Goal: Communication & Community: Answer question/provide support

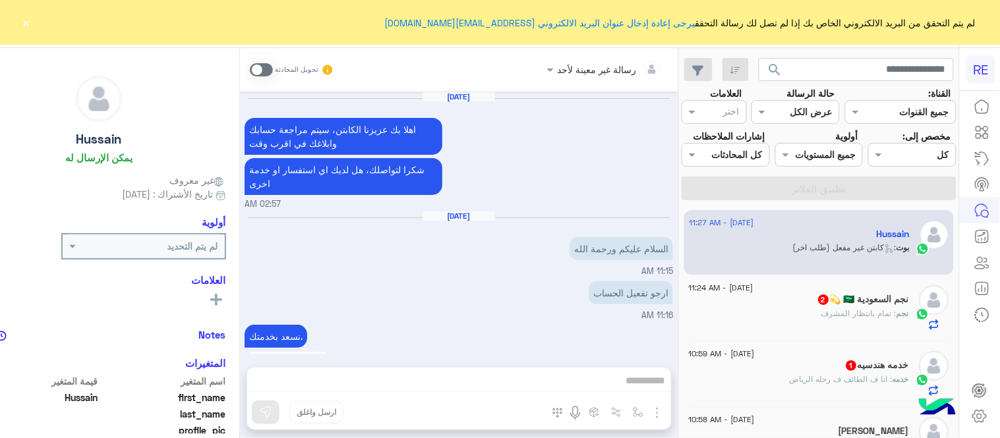
scroll to position [1009, 0]
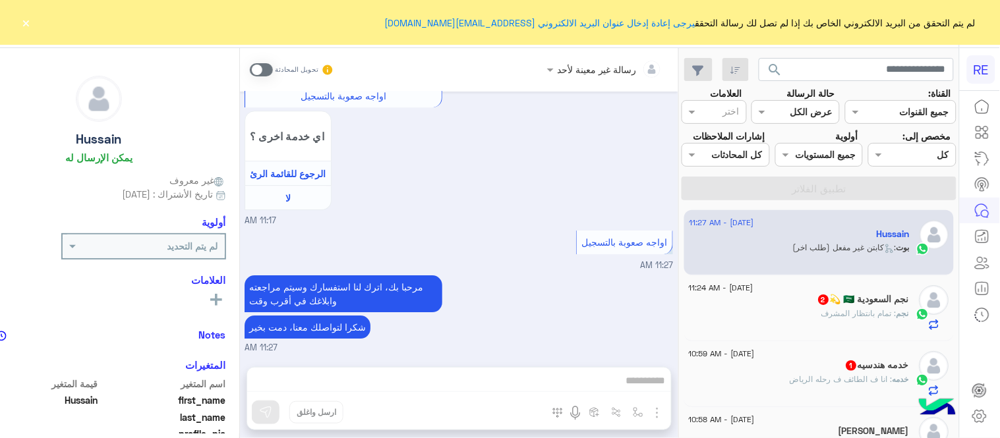
click at [22, 22] on button "×" at bounding box center [26, 22] width 13 height 13
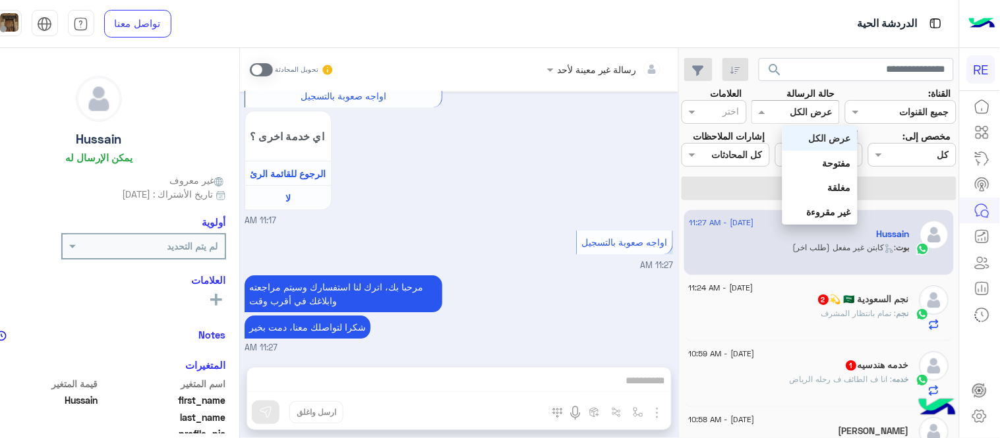
click at [811, 112] on div at bounding box center [795, 111] width 87 height 15
click at [841, 208] on b "غير مقروءة" at bounding box center [829, 211] width 44 height 11
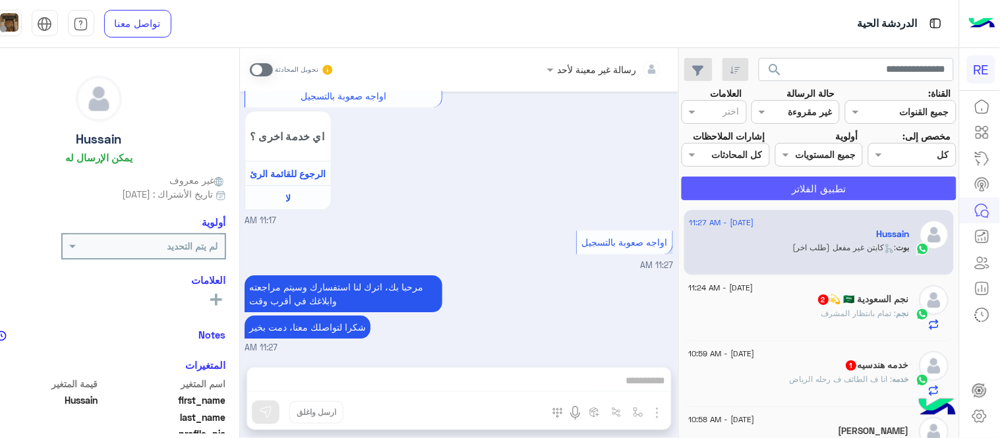
click at [841, 200] on button "تطبيق الفلاتر" at bounding box center [819, 189] width 275 height 24
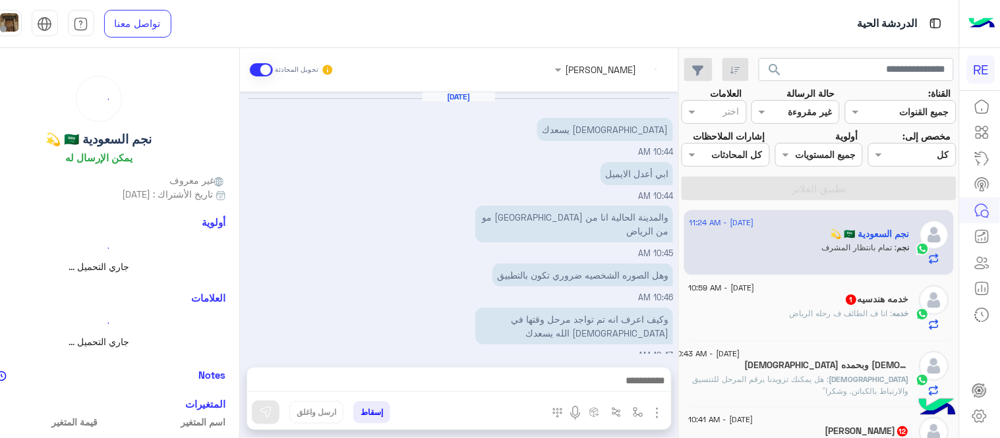
scroll to position [304, 0]
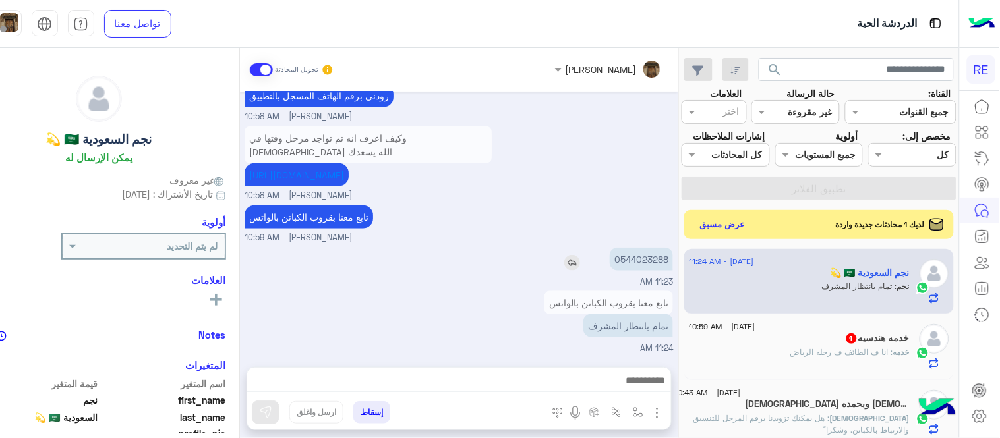
click at [673, 257] on p "0544023288" at bounding box center [641, 259] width 63 height 23
copy p "0544023288"
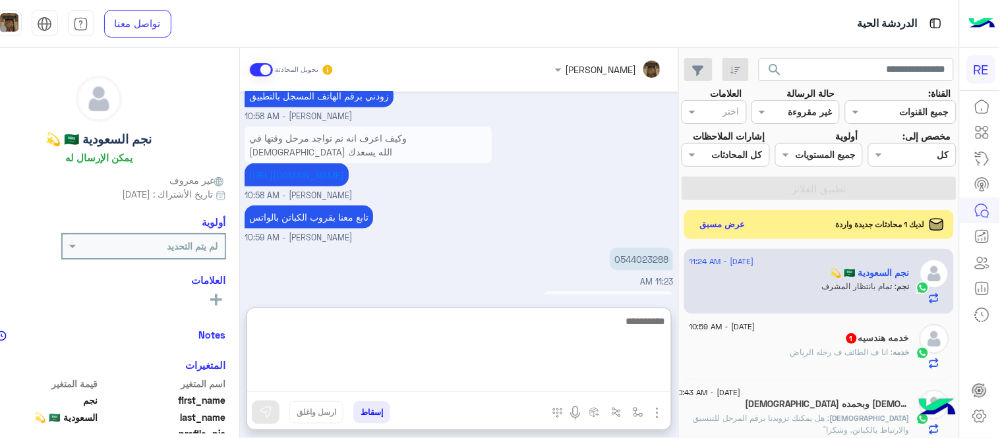
click at [515, 384] on textarea at bounding box center [459, 352] width 424 height 79
type textarea "**********"
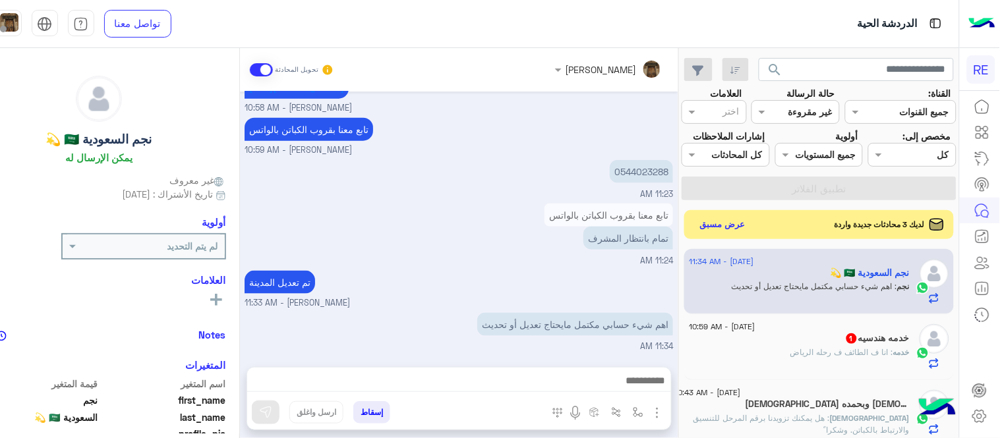
click at [622, 205] on div "[DATE] الله يسعدك 10:44 AM ابي أعدل الايميل 10:44 AM والمدينة الحالية انا من [G…" at bounding box center [459, 223] width 438 height 262
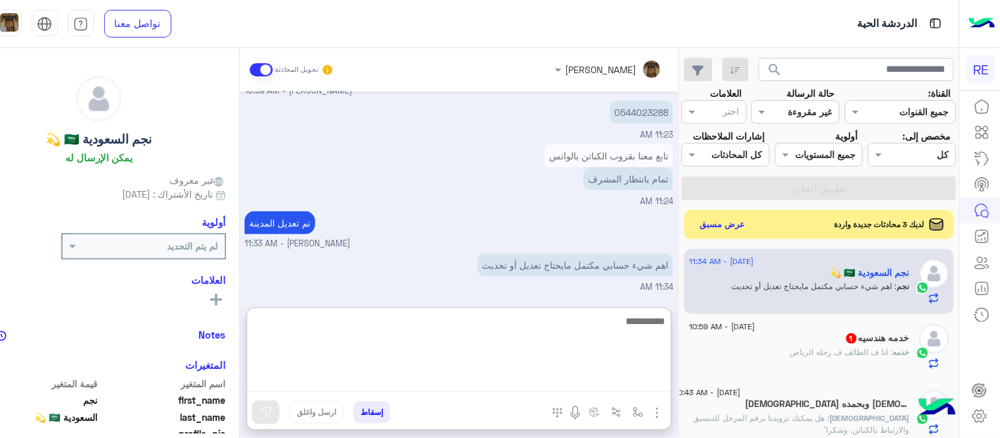
click at [554, 384] on textarea at bounding box center [459, 352] width 424 height 79
type textarea "*"
type textarea "**********"
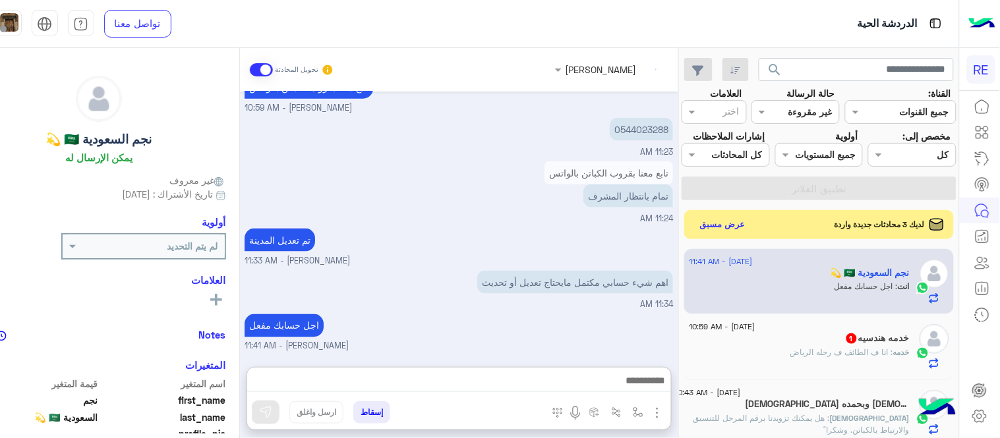
scroll to position [475, 0]
click at [870, 333] on div "[DATE] - 10:59 AM" at bounding box center [800, 328] width 220 height 9
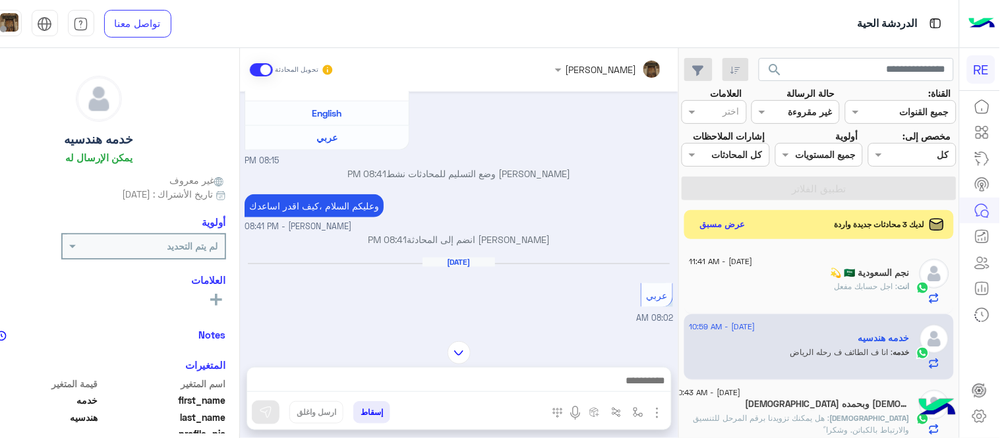
scroll to position [326, 0]
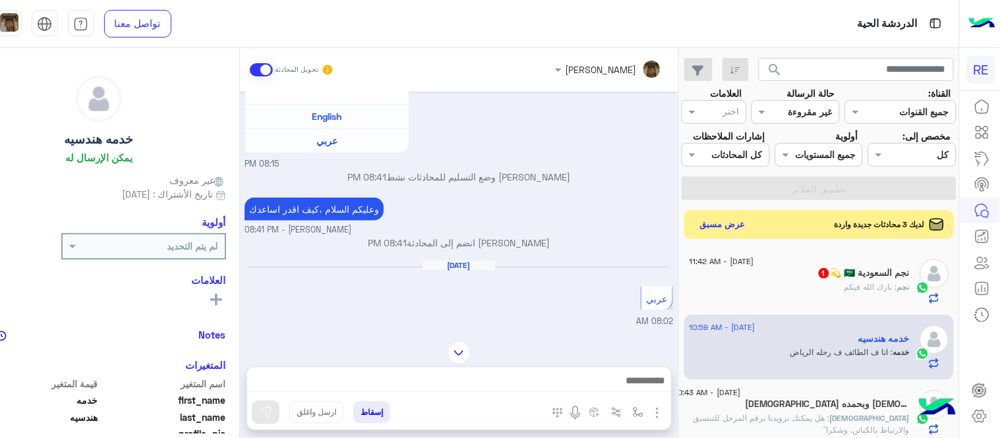
click at [471, 345] on img at bounding box center [459, 352] width 23 height 23
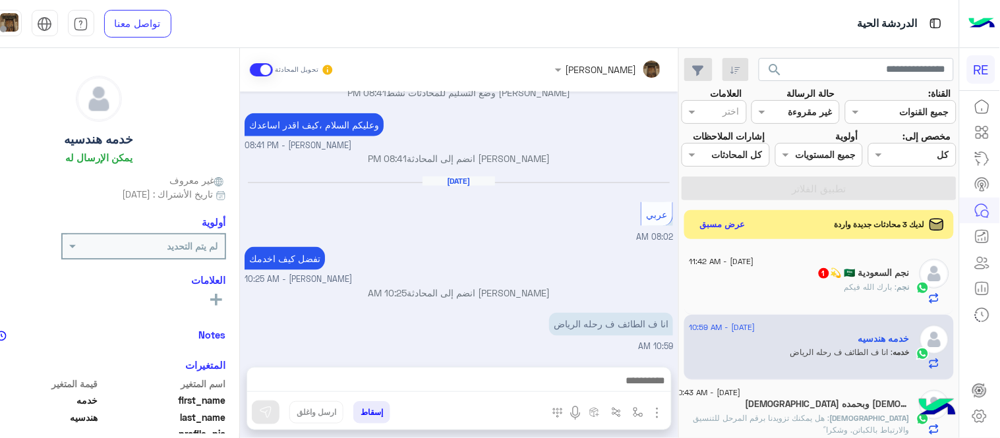
scroll to position [423, 0]
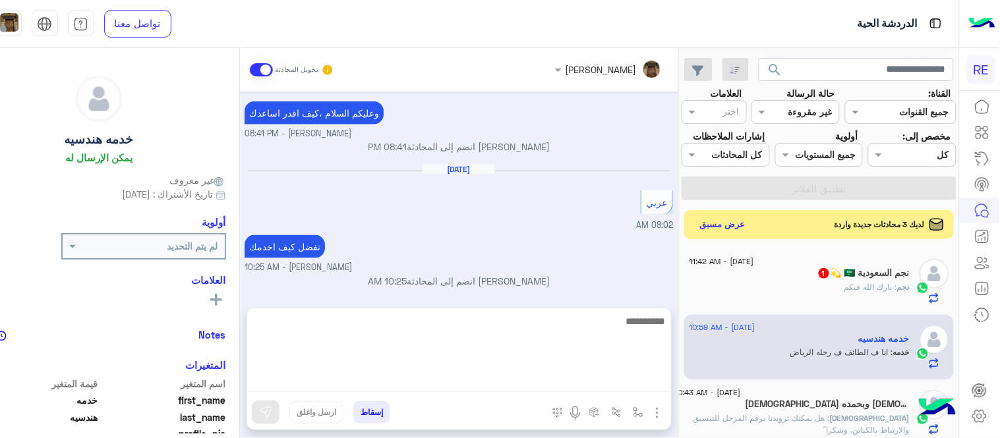
click at [440, 383] on textarea at bounding box center [459, 352] width 424 height 79
type textarea "**********"
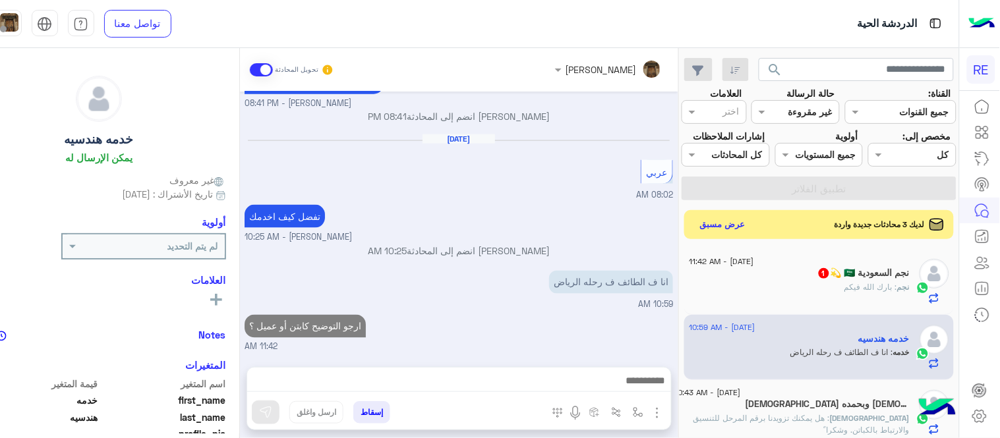
scroll to position [465, 0]
click at [678, 311] on div "[PERSON_NAME] تحويل المحادثة [DATE] السلام عليكم 08:15 PM وعليكم السلام ،كيف اق…" at bounding box center [459, 246] width 438 height 396
click at [823, 410] on h5 "[DEMOGRAPHIC_DATA] وبحمده [DEMOGRAPHIC_DATA] 1" at bounding box center [827, 404] width 164 height 11
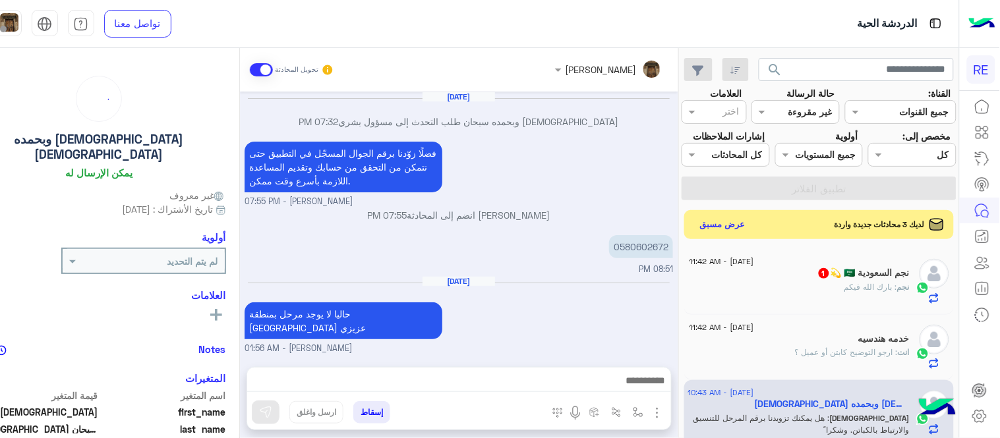
scroll to position [258, 0]
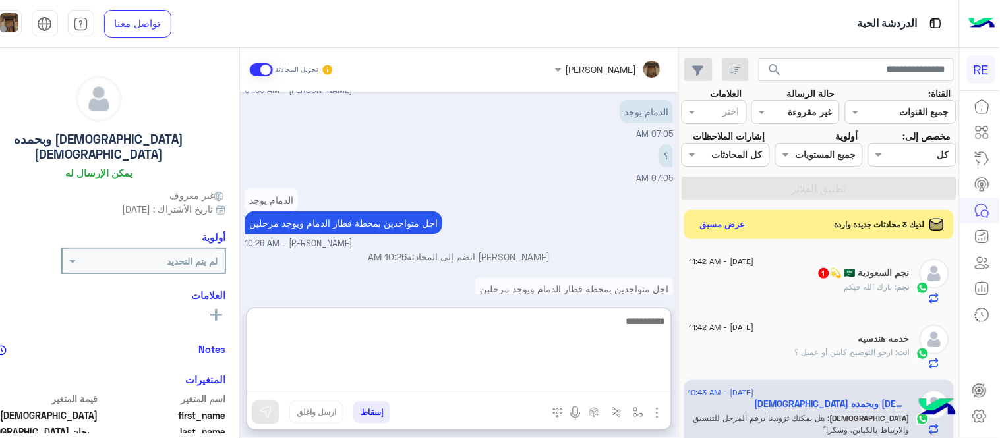
click at [496, 372] on textarea at bounding box center [459, 352] width 424 height 79
paste textarea "**********"
type textarea "**********"
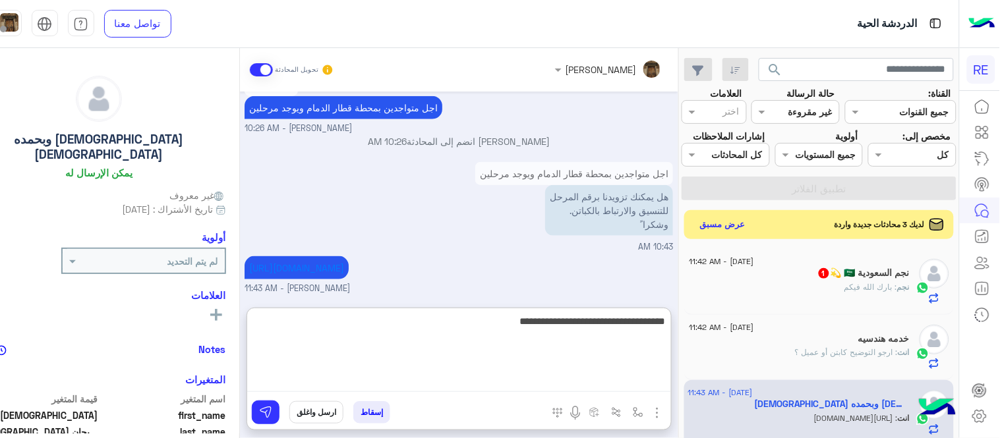
type textarea "**********"
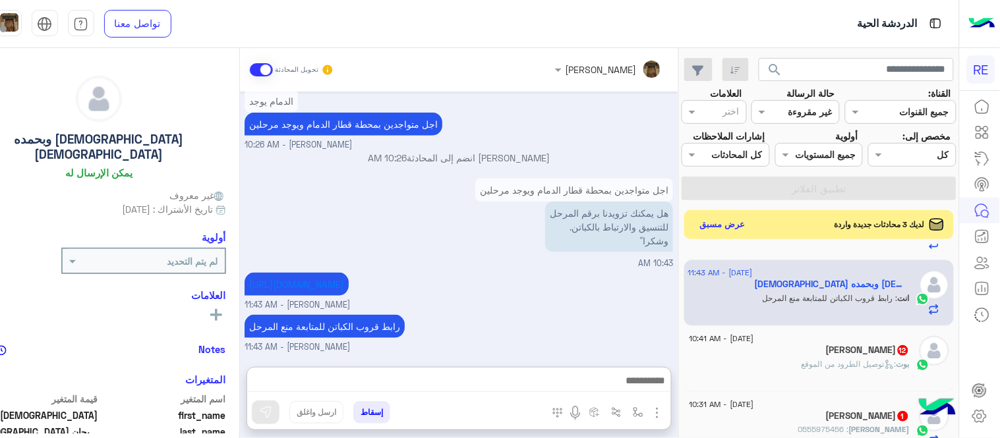
scroll to position [386, 0]
click at [754, 345] on span "[DATE] - 10:41 AM" at bounding box center [722, 339] width 65 height 12
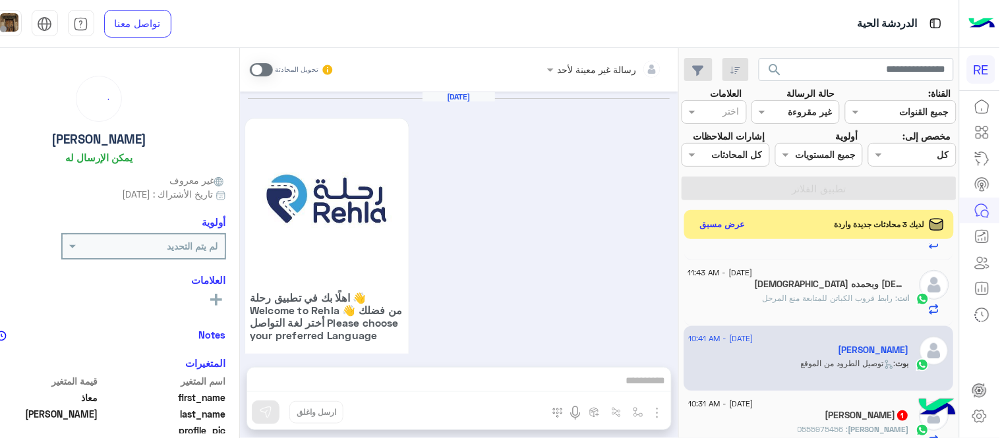
scroll to position [824, 0]
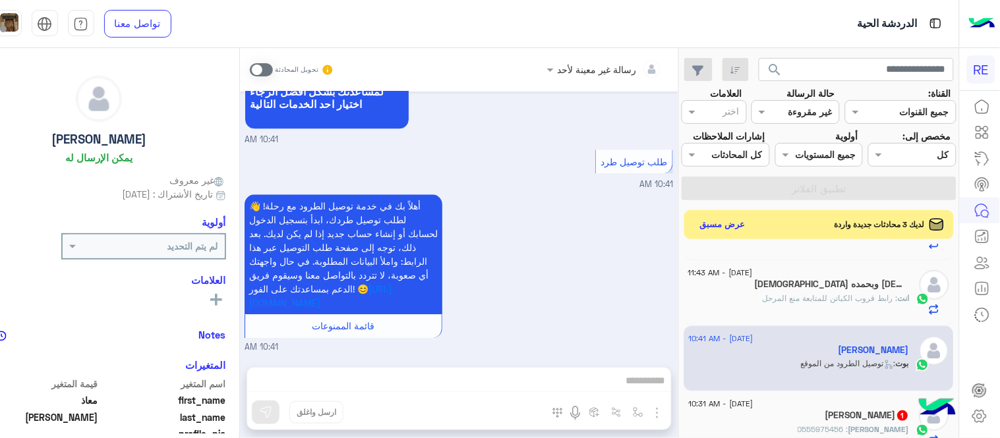
click at [678, 413] on div "رسالة غير معينة لأحد تحويل المحادثة [DATE] اهلًا بك في تطبيق رحلة 👋 Welcome to …" at bounding box center [459, 246] width 438 height 396
click at [273, 65] on span at bounding box center [261, 69] width 23 height 13
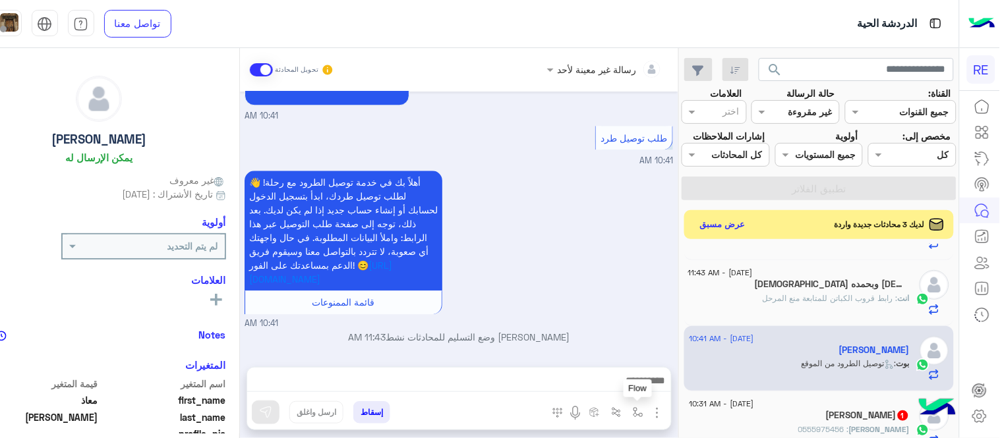
click at [643, 407] on img "button" at bounding box center [638, 412] width 11 height 11
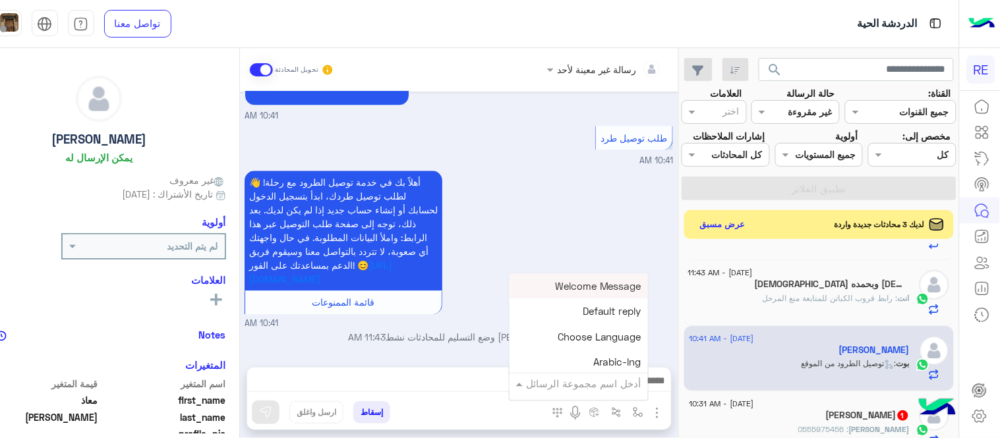
click at [648, 394] on div "أدخل اسم مجموعة الرسائل" at bounding box center [579, 384] width 138 height 24
type input "***"
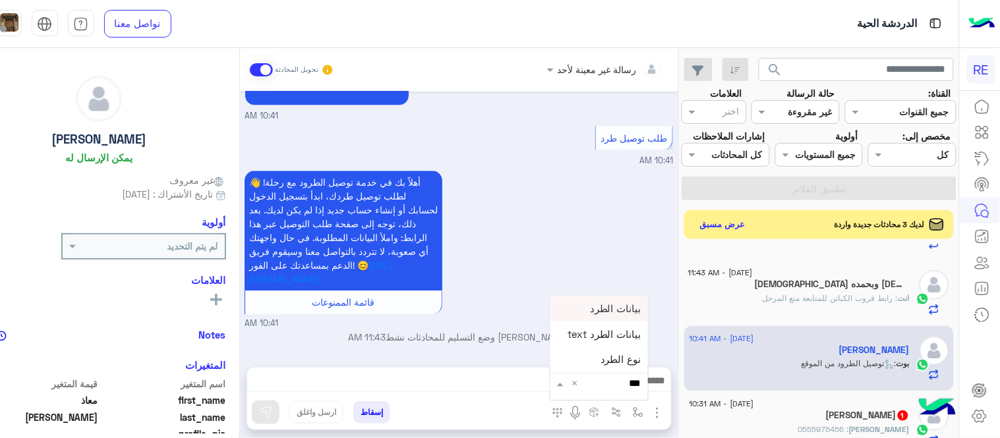
click at [638, 304] on span "بيانات الطرد" at bounding box center [615, 309] width 51 height 12
type textarea "**********"
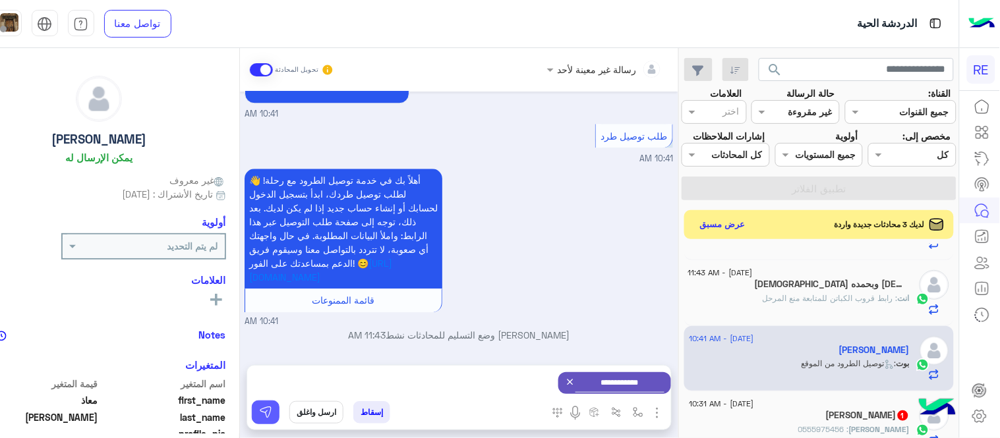
click at [279, 422] on button at bounding box center [266, 413] width 28 height 24
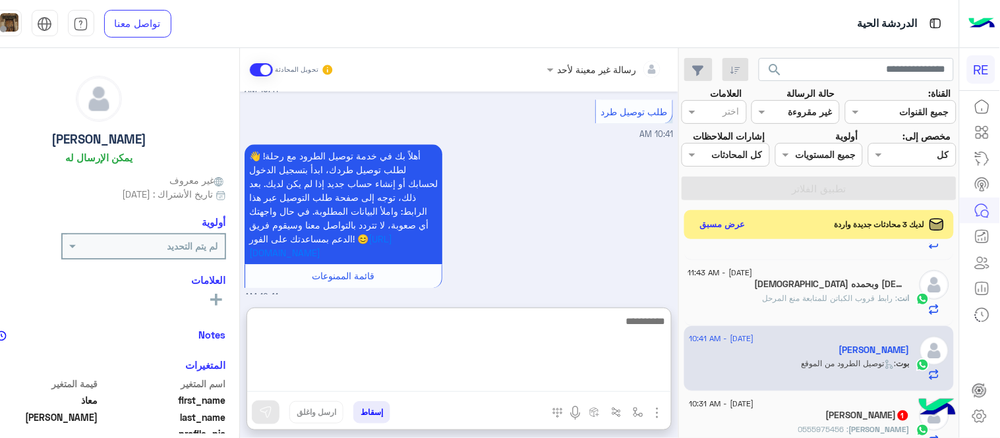
click at [436, 385] on textarea at bounding box center [459, 352] width 424 height 79
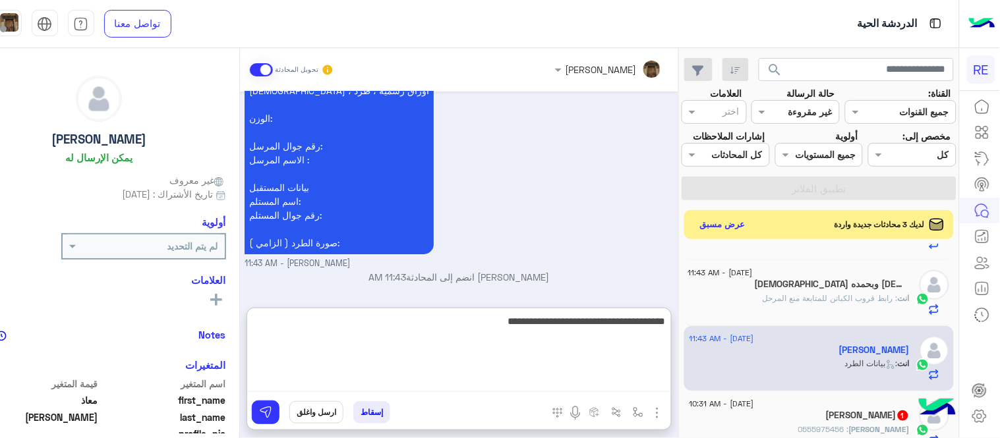
type textarea "**********"
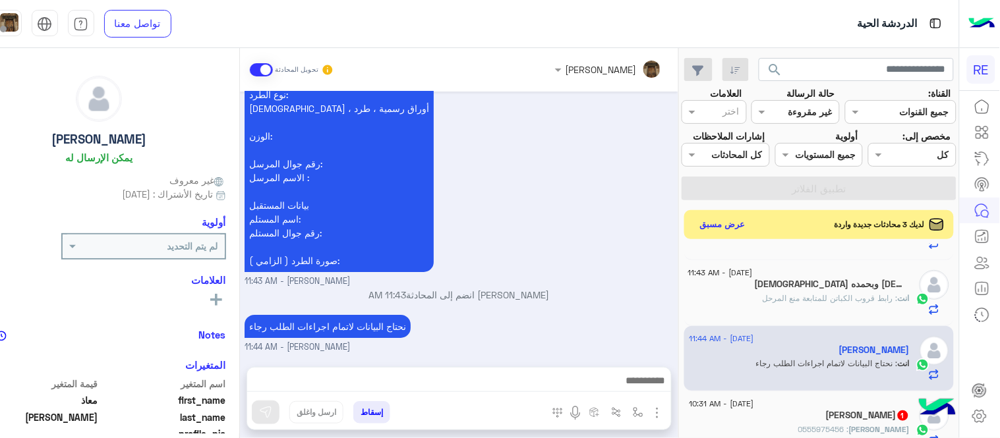
scroll to position [1191, 0]
click at [589, 270] on div "[DATE] اهلًا بك في تطبيق رحلة 👋 Welcome to [GEOGRAPHIC_DATA] 👋 من فضلك أختر لغة…" at bounding box center [459, 223] width 438 height 262
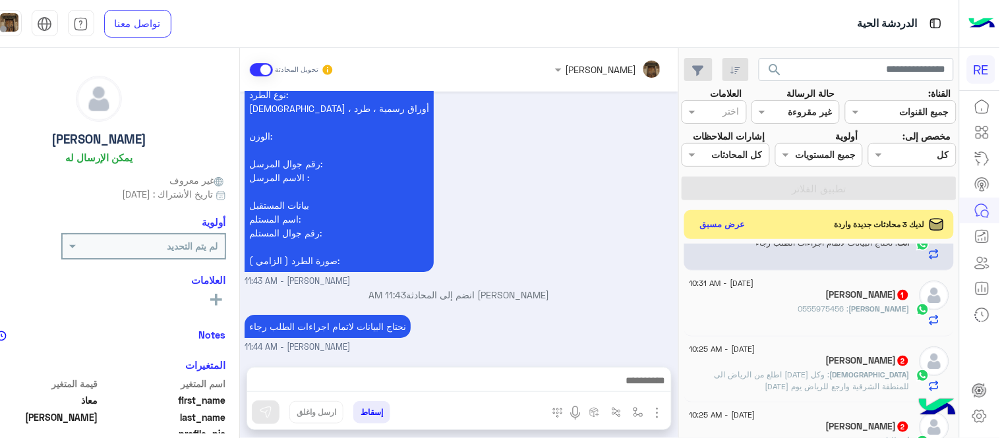
scroll to position [267, 0]
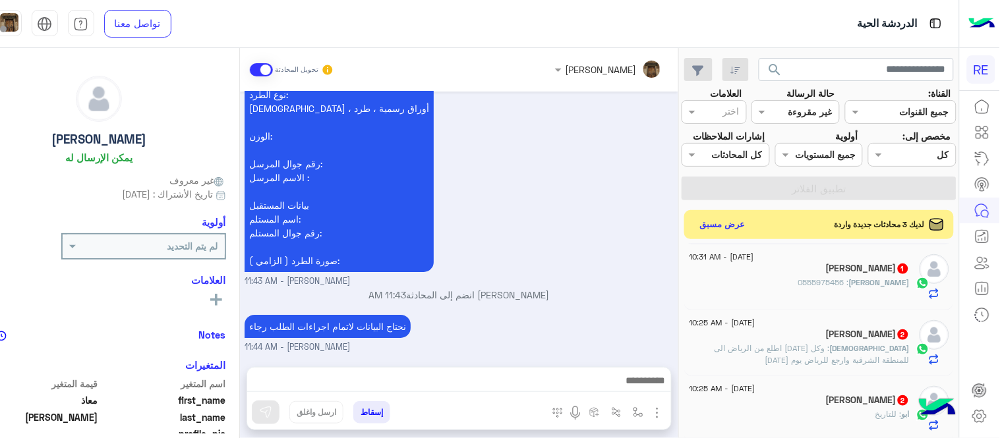
click at [826, 291] on div "[PERSON_NAME] : 0555975456" at bounding box center [800, 288] width 220 height 23
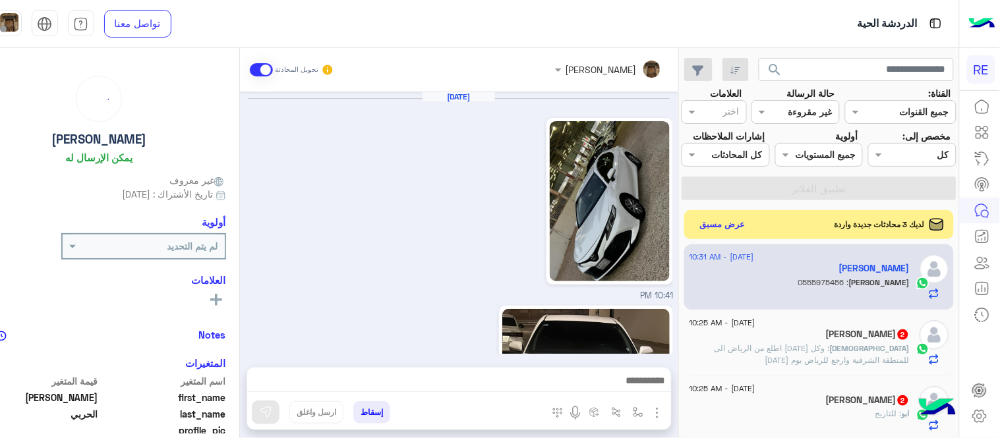
scroll to position [686, 0]
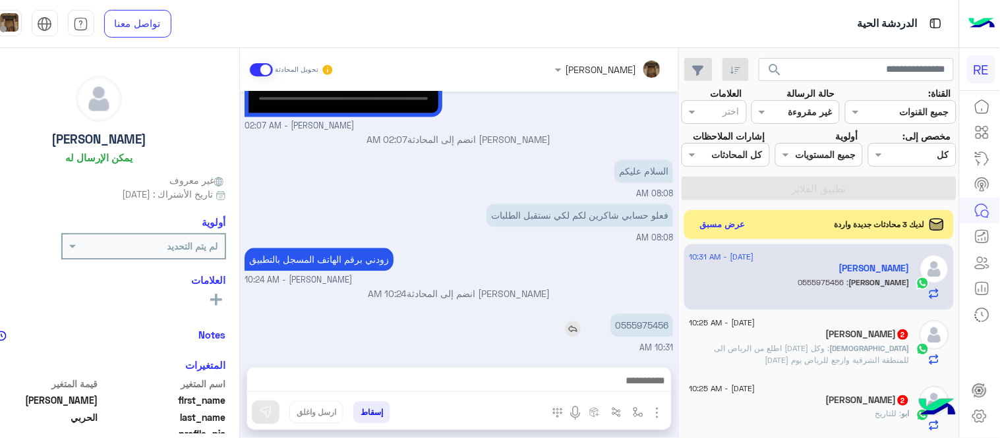
click at [673, 326] on p "0555975456" at bounding box center [641, 325] width 63 height 23
copy p "0555975456"
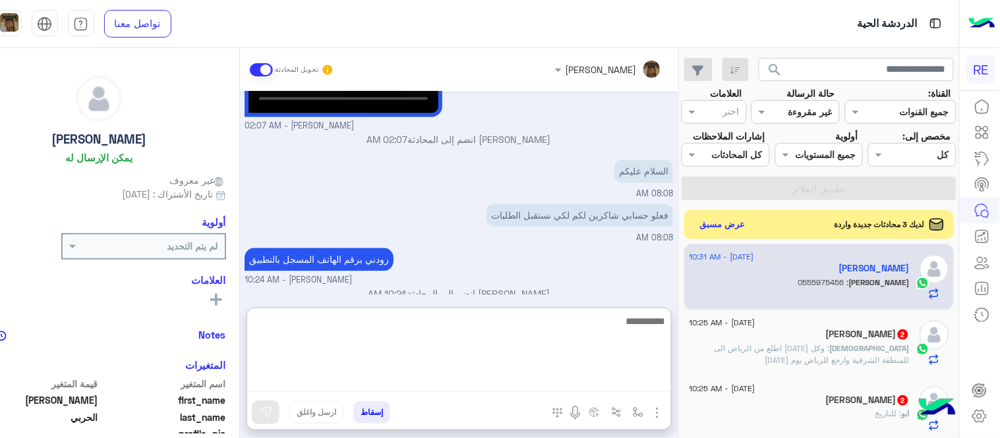
click at [627, 373] on textarea at bounding box center [459, 352] width 424 height 79
type textarea "**********"
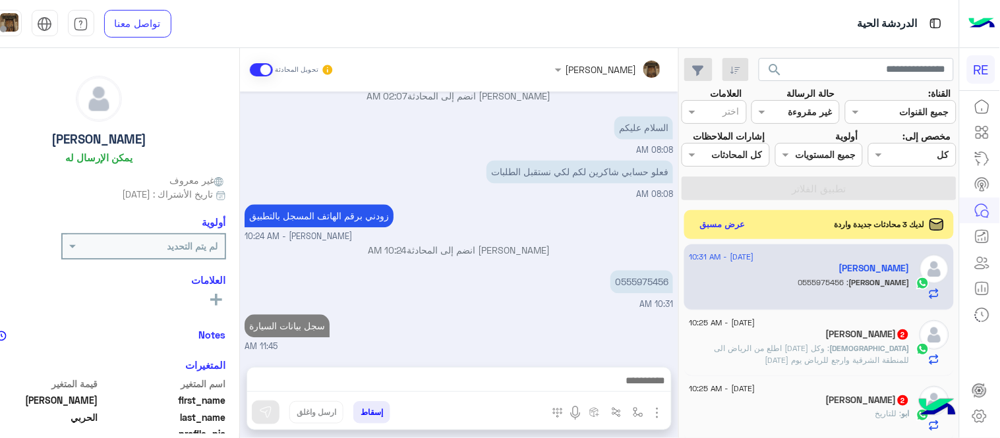
scroll to position [728, 0]
click at [570, 250] on div "[DATE] 10:41 PM 10:42 PM 11:55 PM [DATE] [PERSON_NAME] - 02:07 AM [PERSON_NAME]…" at bounding box center [459, 223] width 438 height 262
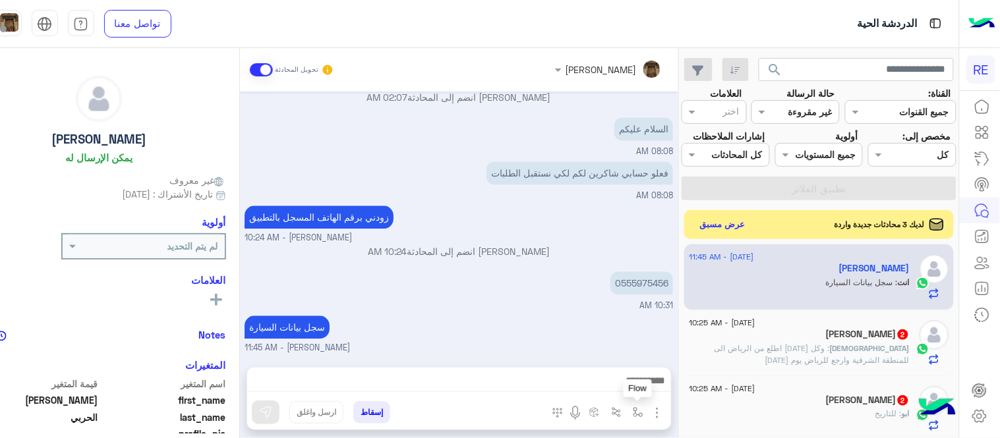
click at [643, 415] on img "button" at bounding box center [638, 412] width 11 height 11
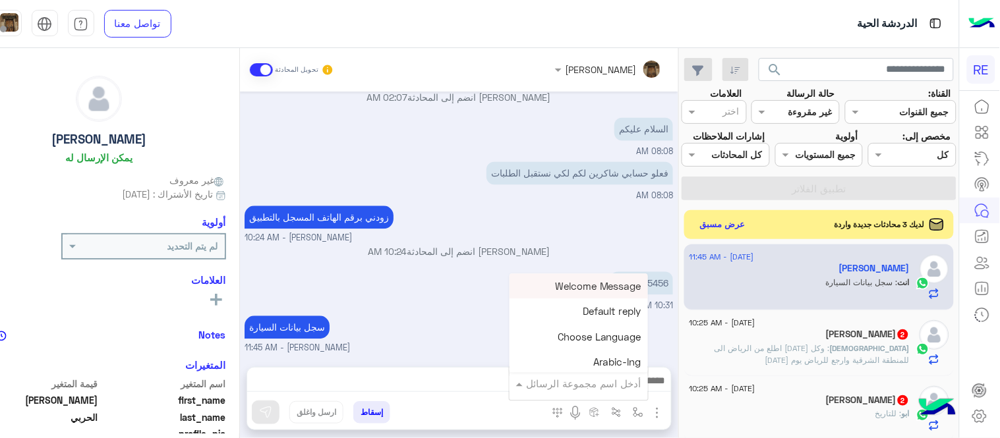
click at [641, 378] on input "text" at bounding box center [596, 383] width 89 height 15
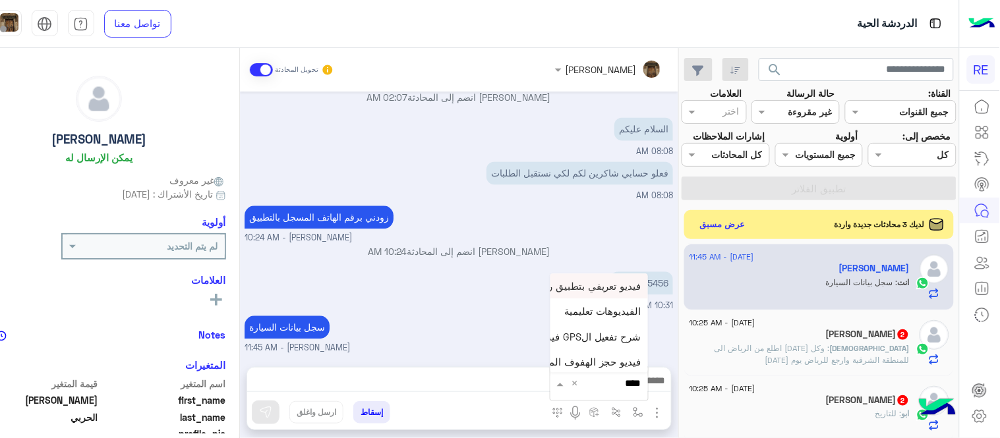
type input "*****"
drag, startPoint x: 596, startPoint y: 307, endPoint x: 593, endPoint y: 301, distance: 7.1
click at [593, 301] on div "فيديو تعريفي بتطبيق رحلة-Introduction الفيديوهات تعليمية شرح تفعيل الGPS فيديو …" at bounding box center [599, 323] width 98 height 99
click at [625, 365] on span "فيديو تسجيل سيارة" at bounding box center [600, 360] width 81 height 12
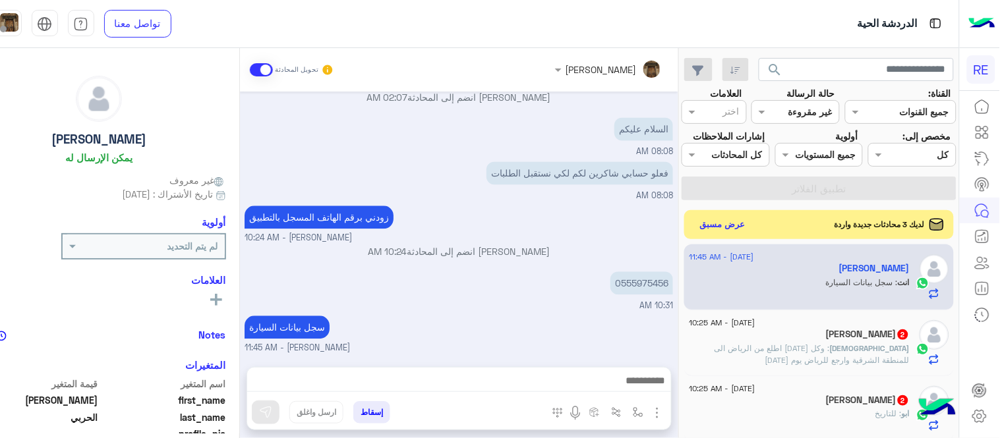
type textarea "**********"
click at [272, 410] on img at bounding box center [265, 412] width 13 height 13
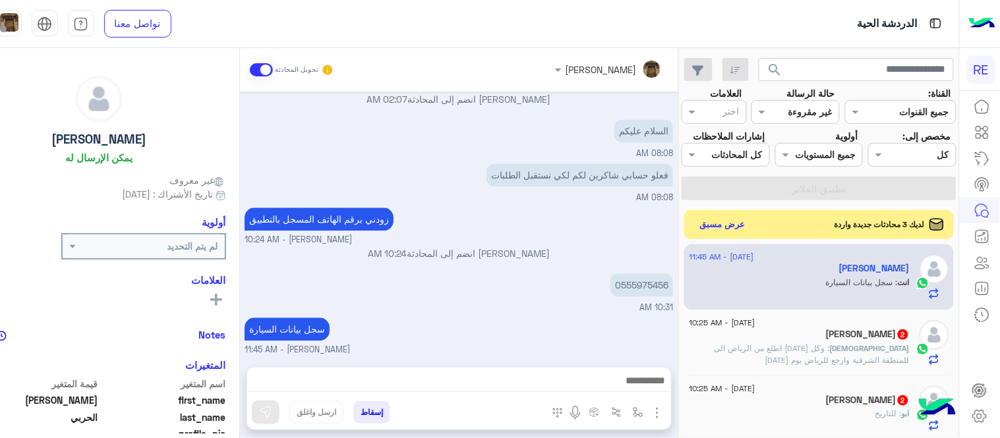
scroll to position [728, 0]
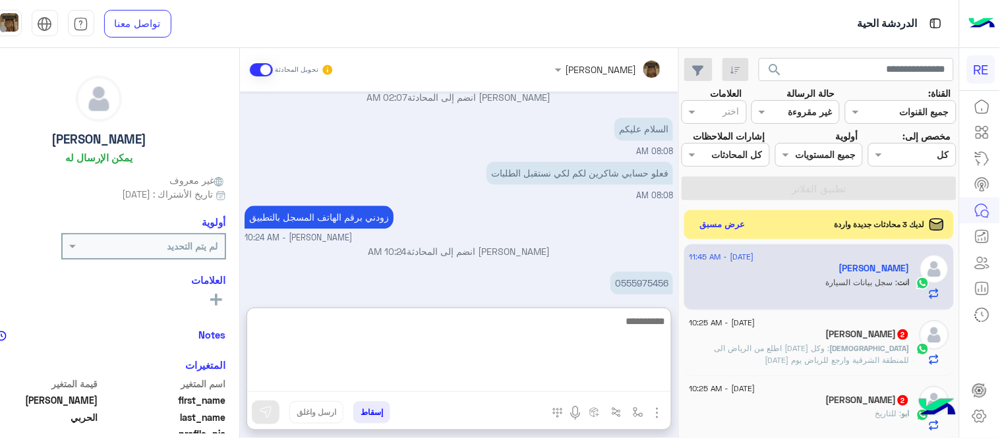
click at [482, 386] on textarea at bounding box center [459, 352] width 424 height 79
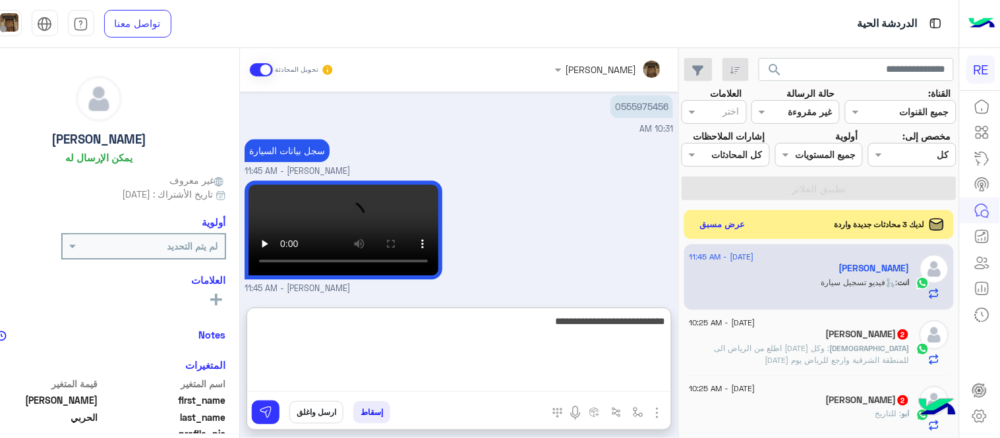
type textarea "**********"
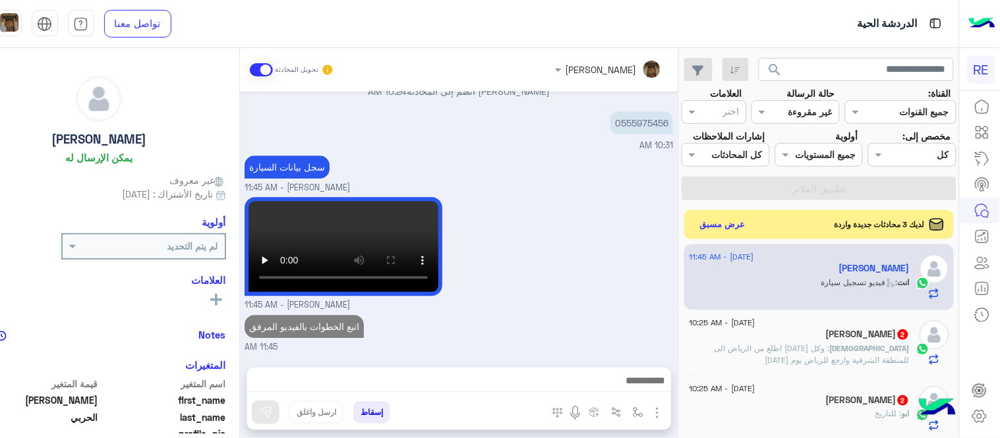
click at [656, 199] on div "[PERSON_NAME] - 11:45 AM" at bounding box center [459, 253] width 428 height 118
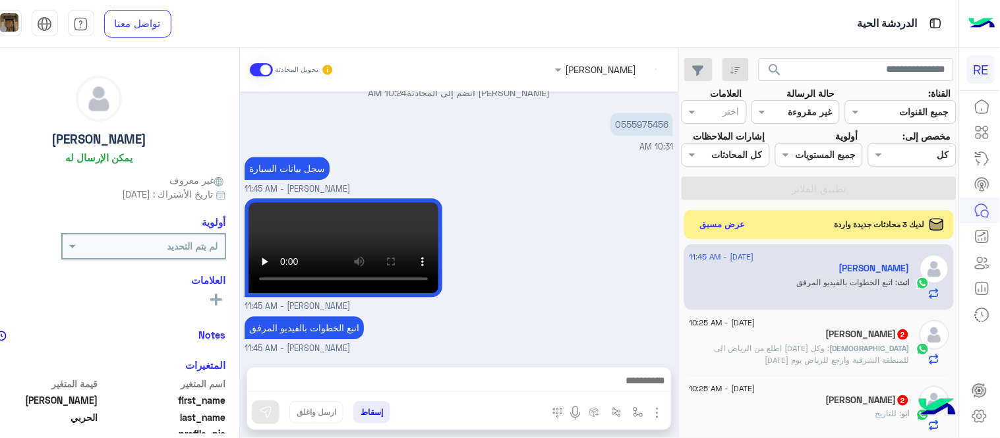
click at [829, 364] on span ": وكل [DATE] اطلع من الرياض الى للمنطقة الشرقية وارجع للرياض يوم [DATE]" at bounding box center [812, 354] width 195 height 22
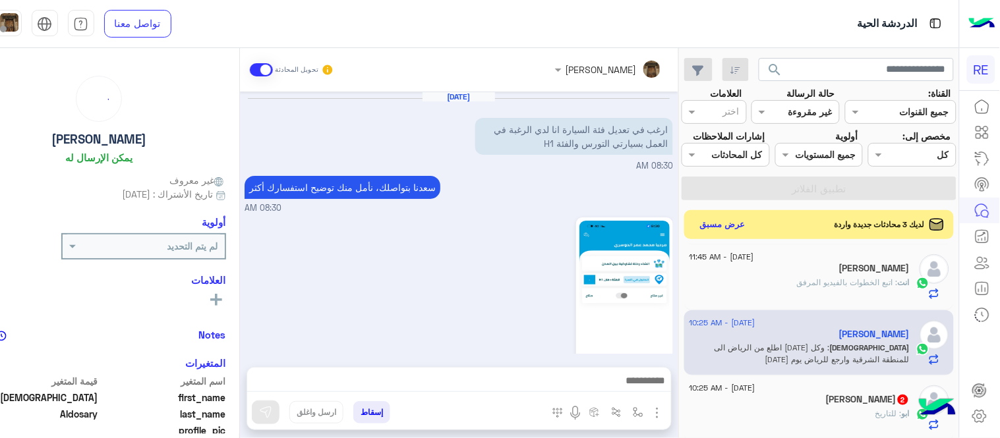
scroll to position [390, 0]
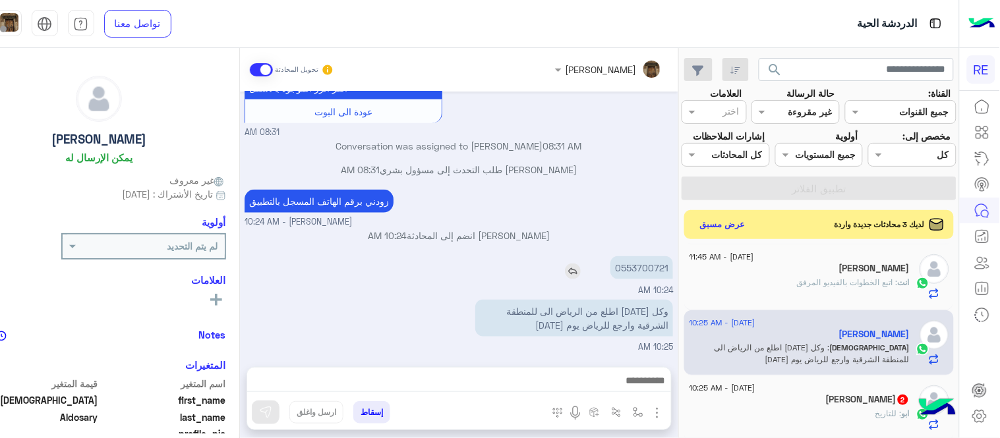
click at [673, 259] on p "0553700721" at bounding box center [641, 267] width 63 height 23
copy p "0553700721"
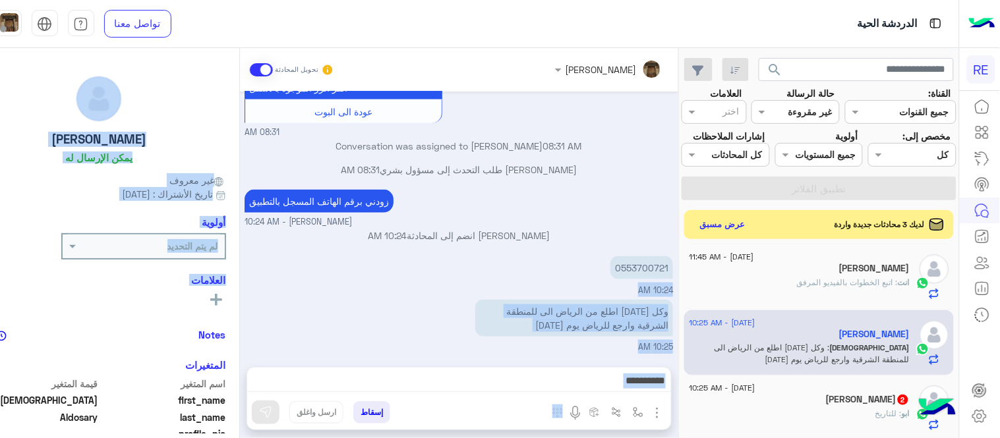
drag, startPoint x: 280, startPoint y: 300, endPoint x: 282, endPoint y: 278, distance: 21.8
click at [282, 278] on mat-drawer-container "[PERSON_NAME] تحويل المحادثة [DATE] ارغب في تعديل فئة السيارة انا لدي الرغبة في…" at bounding box center [318, 246] width 719 height 396
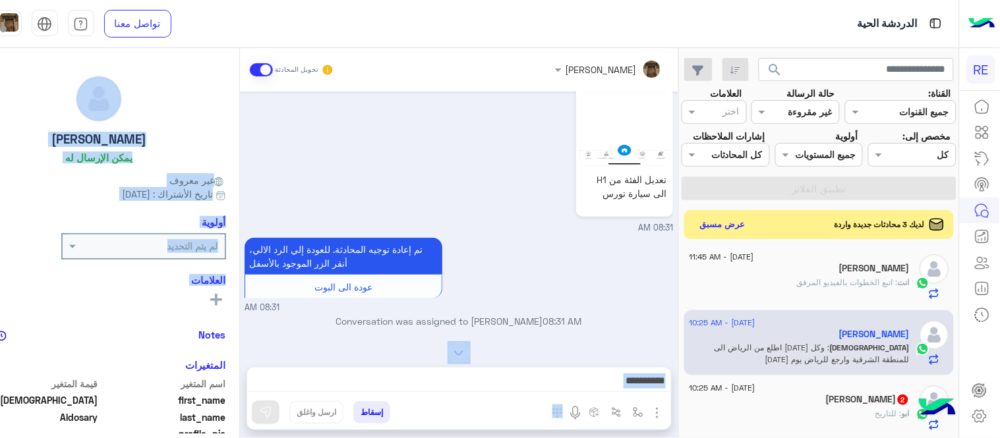
scroll to position [213, 0]
click at [542, 372] on textarea at bounding box center [459, 382] width 424 height 20
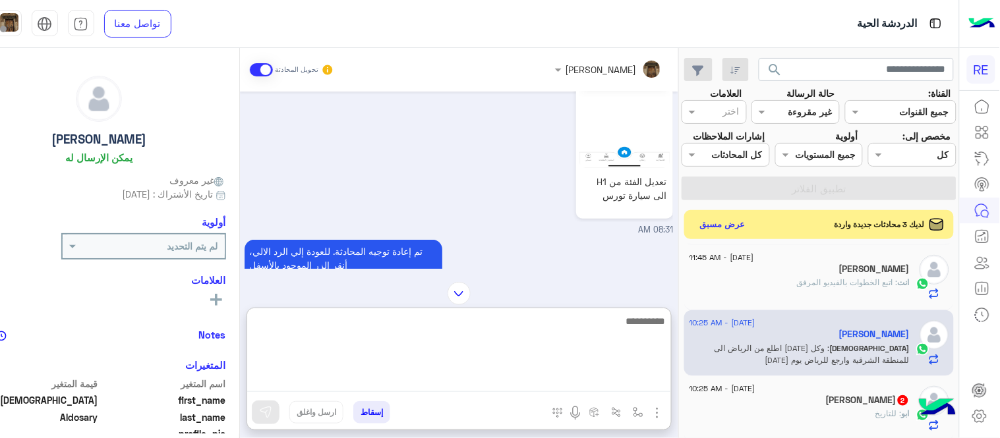
click at [543, 372] on textarea at bounding box center [459, 352] width 424 height 79
type textarea "**********"
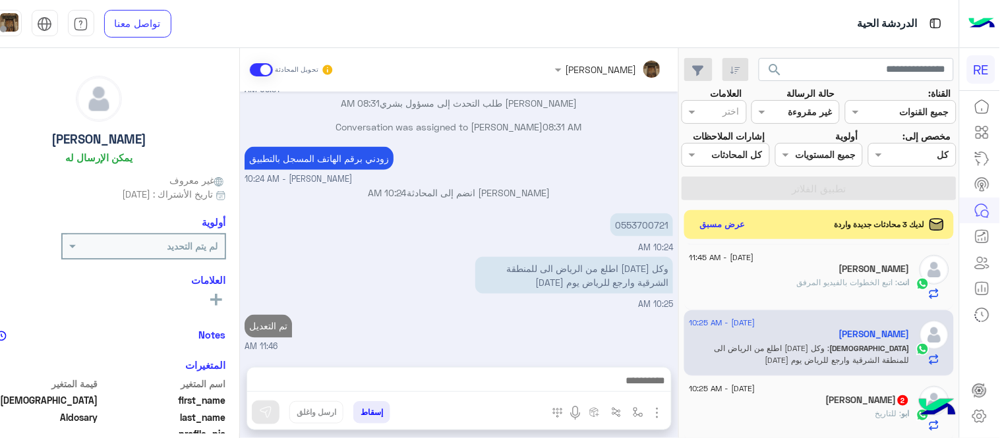
scroll to position [432, 0]
click at [625, 274] on div "[DATE] ارغب في تعديل فئة السيارة انا لدي الرغبة في العمل بسيارتي التورس والفئة …" at bounding box center [459, 223] width 438 height 262
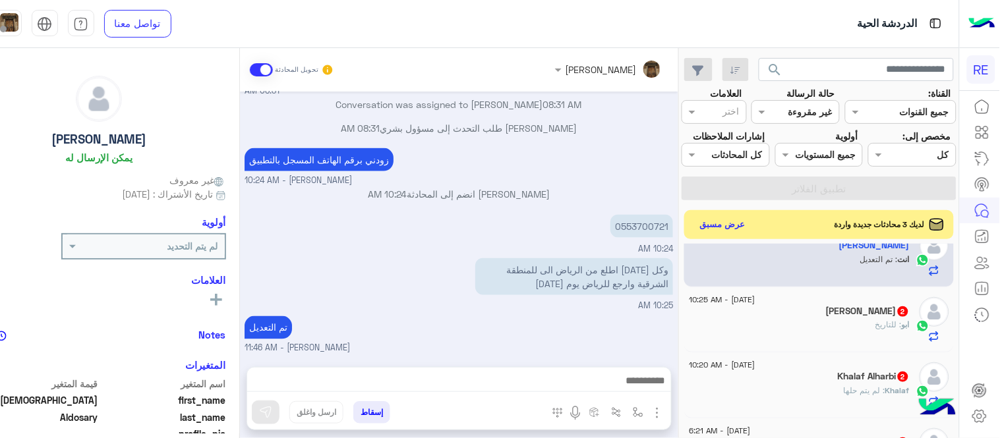
scroll to position [361, 0]
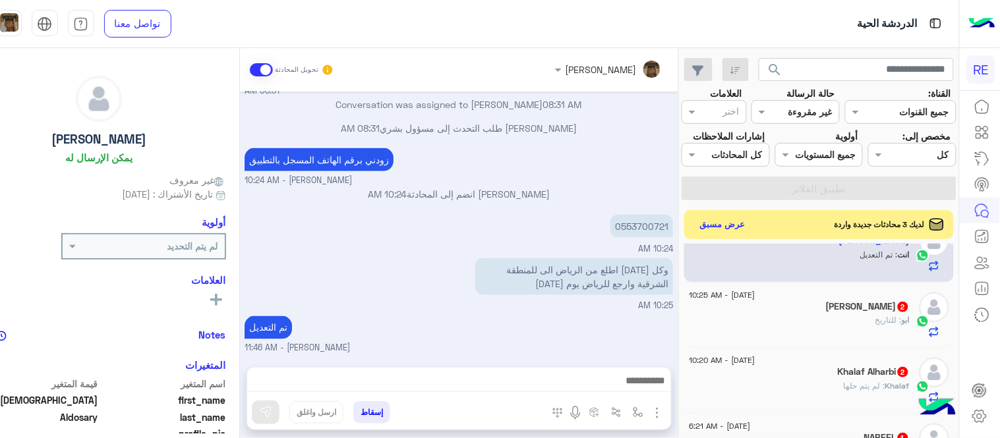
click at [813, 315] on div "[PERSON_NAME] 2" at bounding box center [800, 308] width 220 height 14
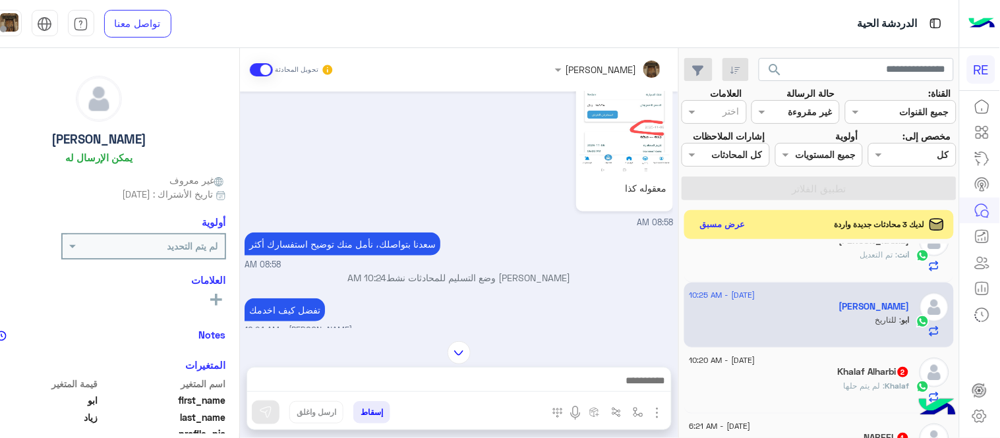
scroll to position [320, 0]
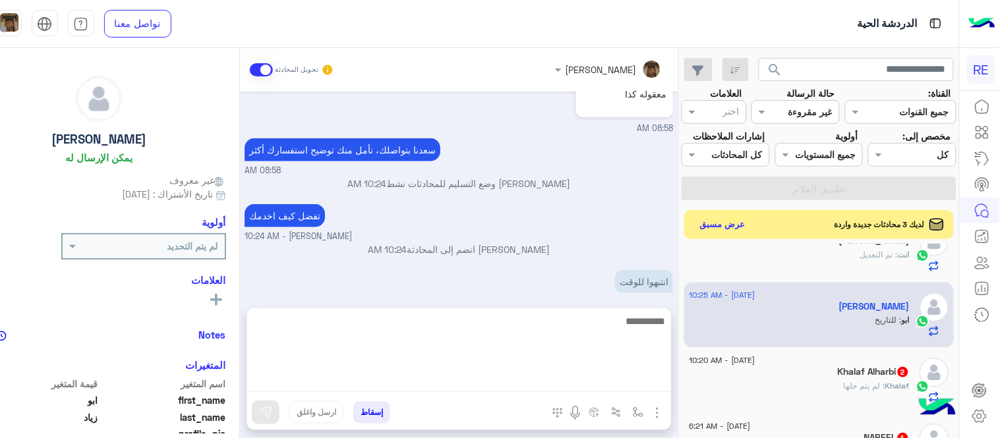
click at [585, 379] on textarea at bounding box center [459, 352] width 424 height 79
type textarea "*"
type textarea "**********"
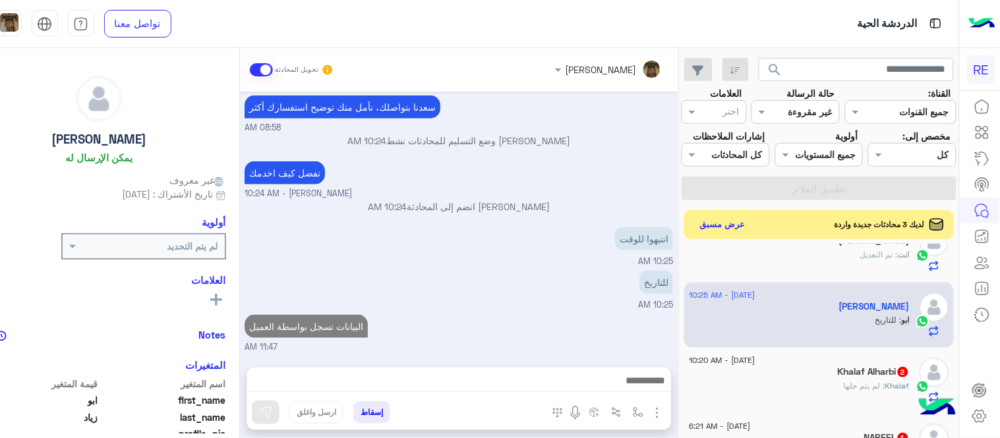
click at [676, 290] on div "[DATE] [PERSON_NAME] طلب التحدث إلى مسؤول بشري 08:43 AM Conversation was assign…" at bounding box center [459, 223] width 438 height 262
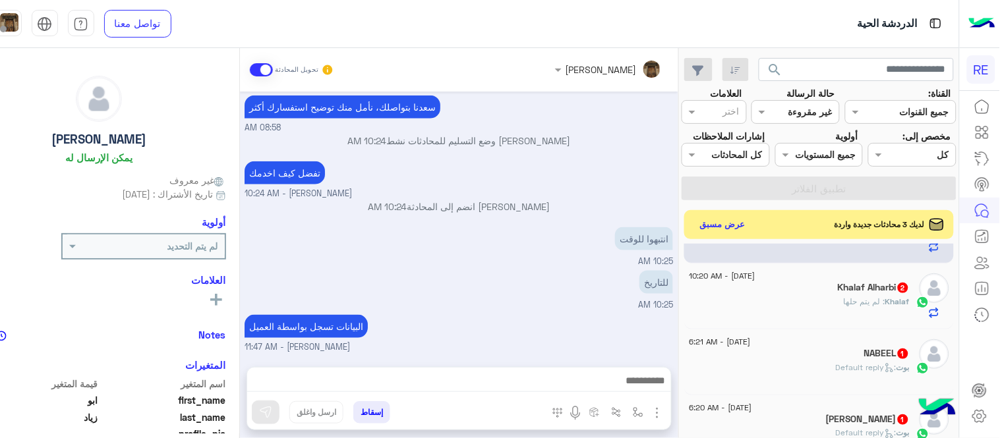
click at [800, 296] on div "Khalaf Alharbi 2" at bounding box center [800, 289] width 220 height 14
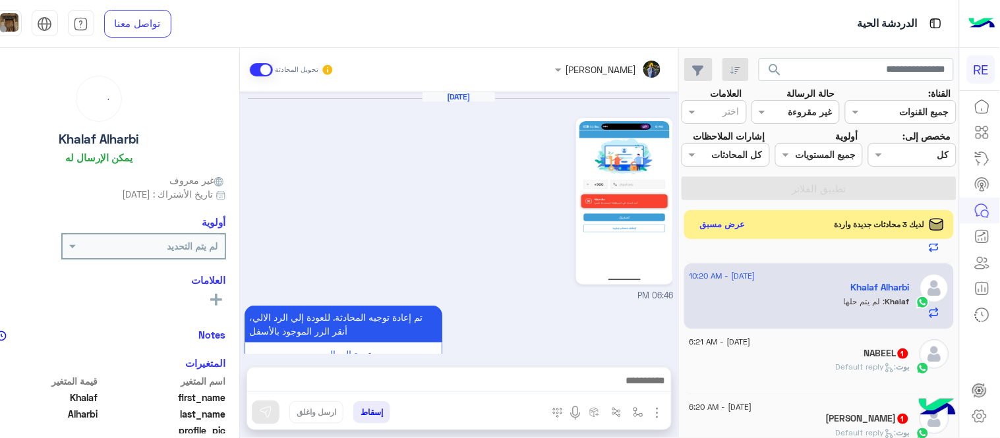
scroll to position [560, 0]
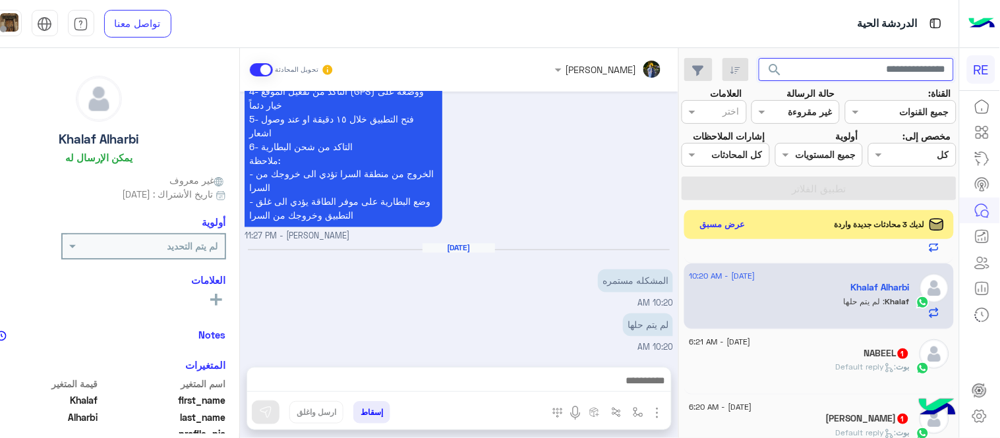
click at [872, 66] on input "text" at bounding box center [856, 70] width 195 height 24
type input "*********"
click at [759, 58] on button "search" at bounding box center [775, 72] width 32 height 28
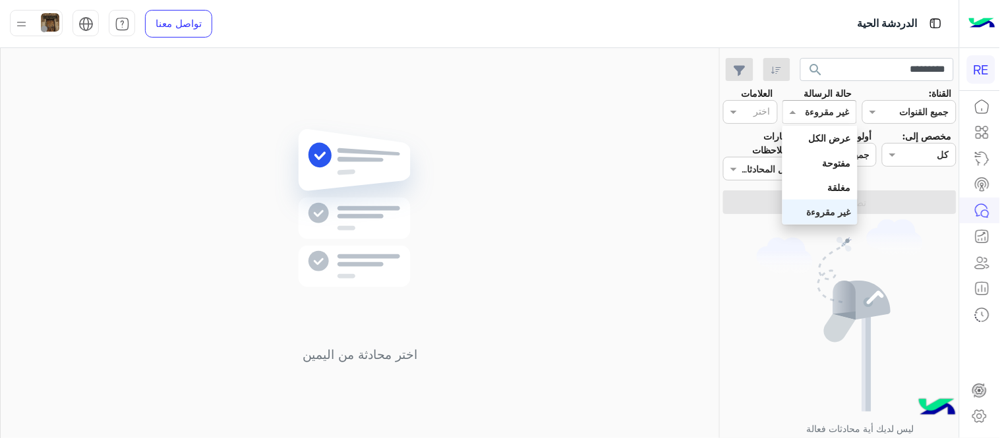
click at [811, 117] on div at bounding box center [819, 111] width 73 height 15
click at [817, 127] on div "عرض الكل" at bounding box center [819, 138] width 74 height 24
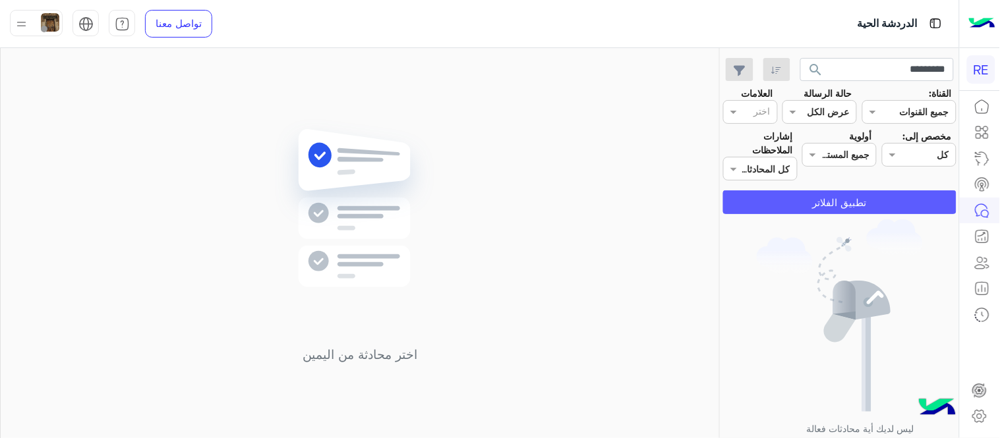
click at [819, 198] on button "تطبيق الفلاتر" at bounding box center [839, 203] width 233 height 24
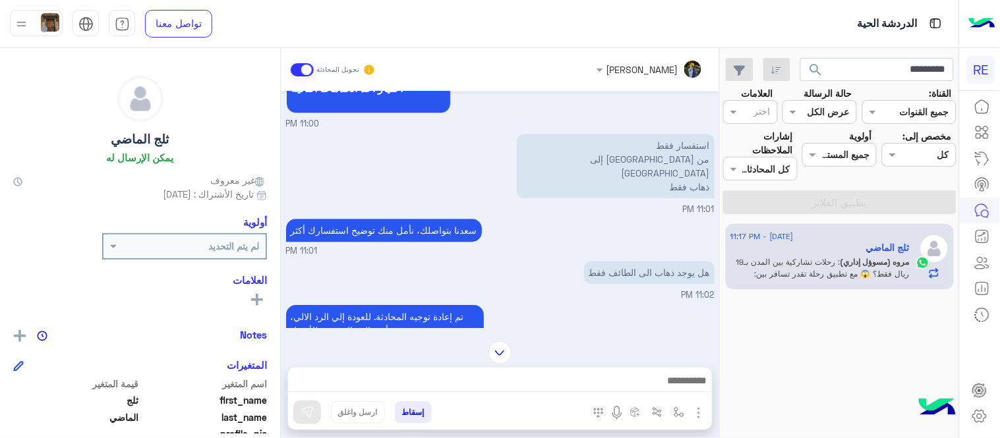
scroll to position [926, 0]
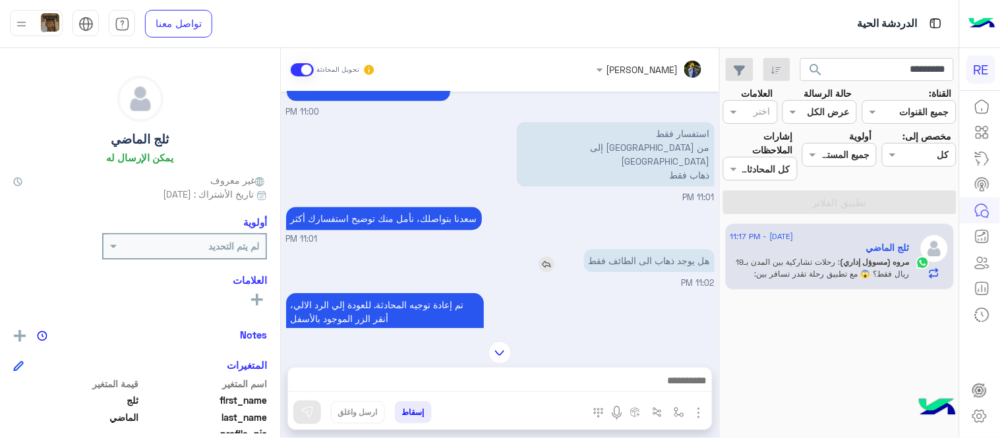
click at [544, 272] on img at bounding box center [547, 264] width 16 height 16
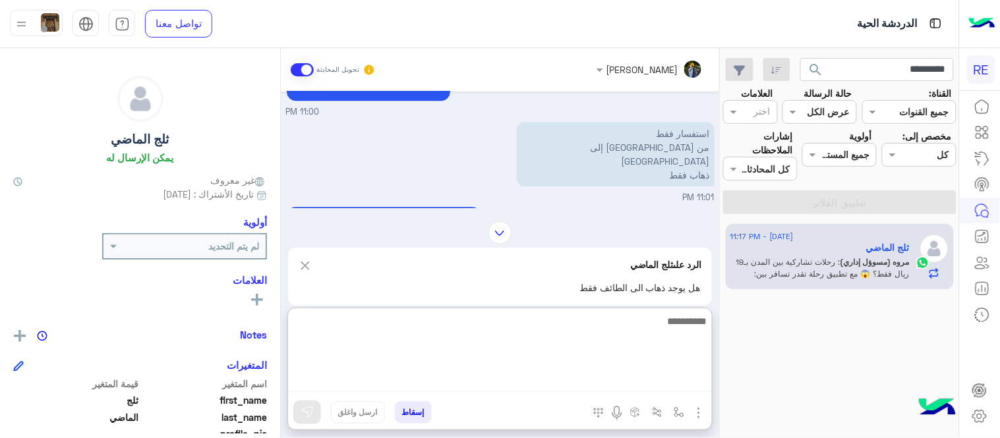
click at [636, 384] on textarea at bounding box center [500, 352] width 424 height 79
type textarea "********"
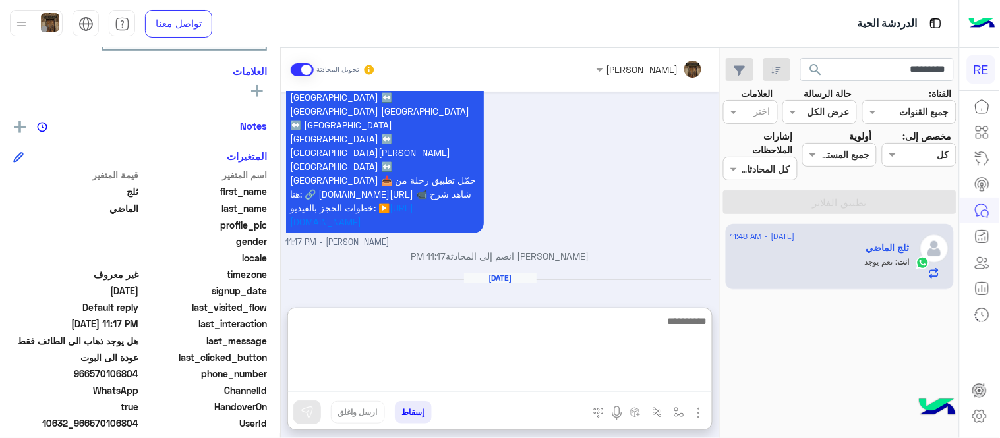
scroll to position [1729, 0]
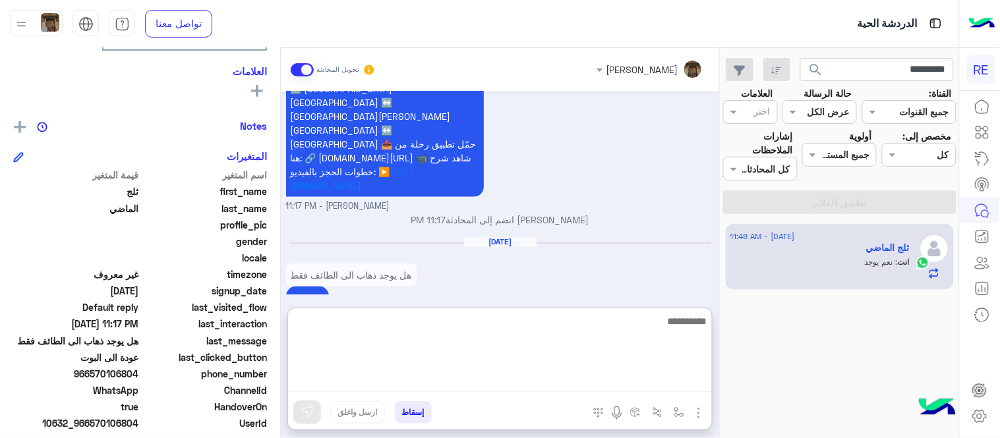
click at [493, 383] on textarea at bounding box center [500, 352] width 424 height 79
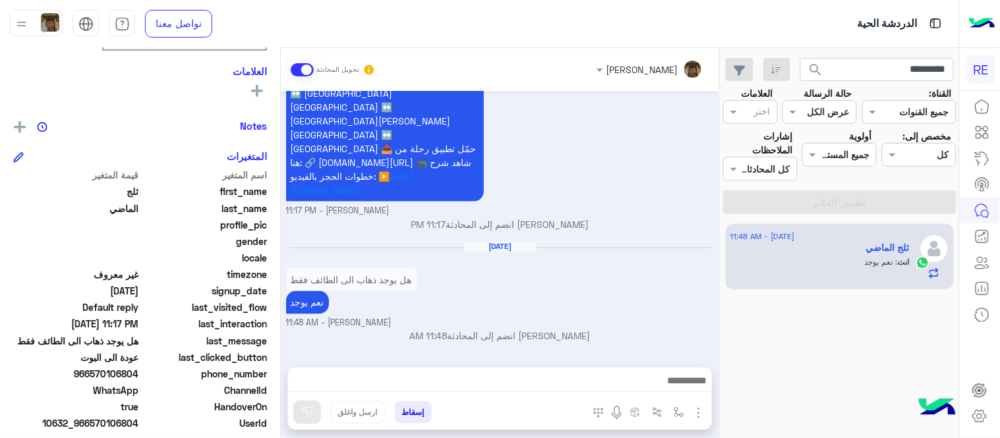
scroll to position [1693, 0]
